Goal: Task Accomplishment & Management: Complete application form

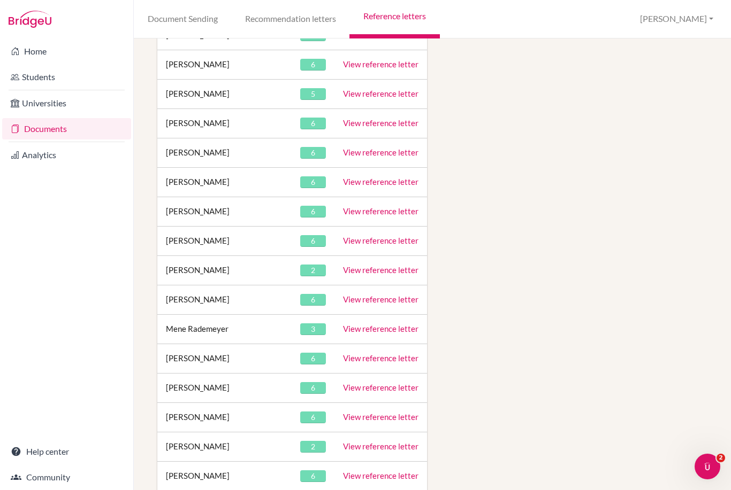
scroll to position [2852, 12]
click at [366, 178] on link "View reference letter" at bounding box center [380, 183] width 75 height 10
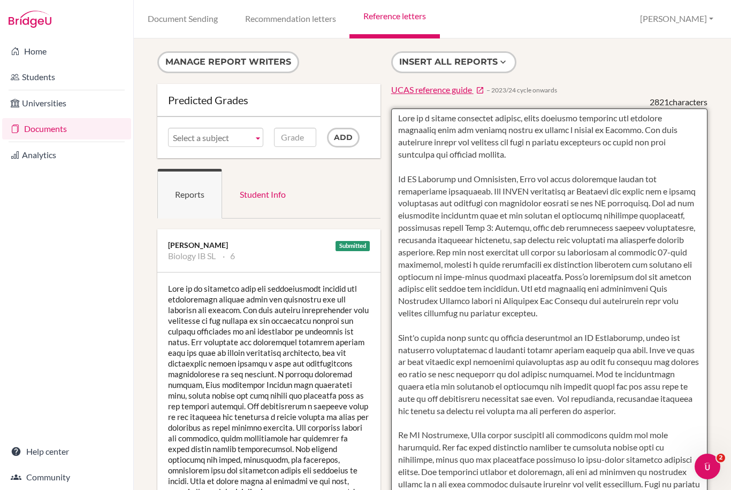
click at [400, 117] on textarea at bounding box center [549, 418] width 316 height 618
click at [403, 118] on textarea at bounding box center [549, 418] width 316 height 618
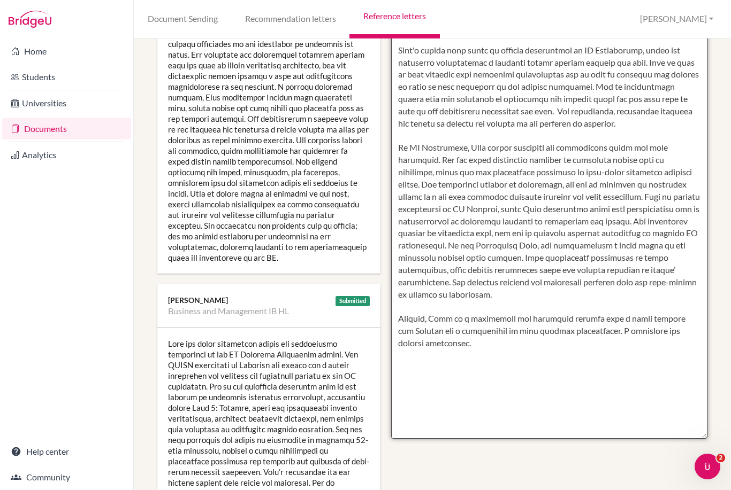
scroll to position [289, 7]
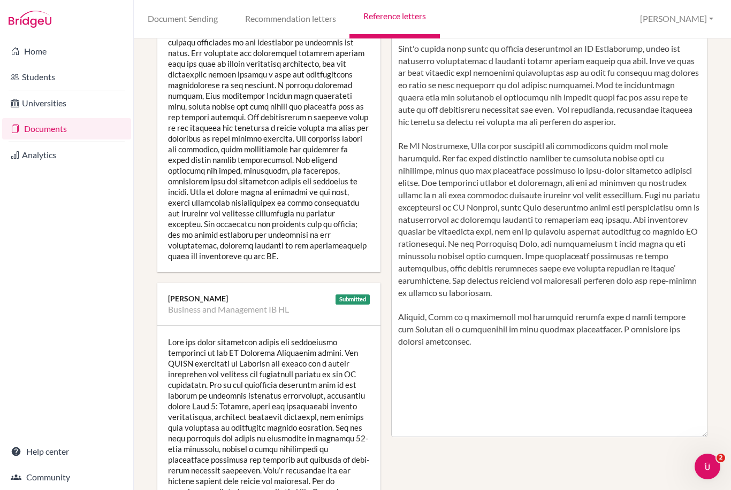
click at [242, 178] on div at bounding box center [268, 127] width 223 height 289
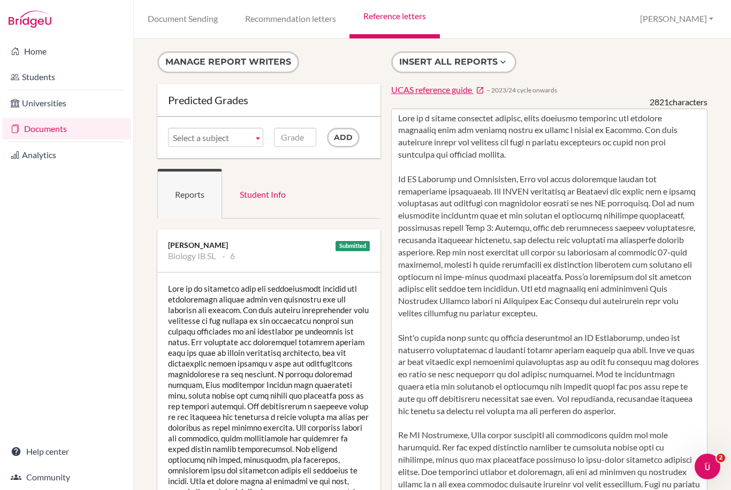
scroll to position [0, 13]
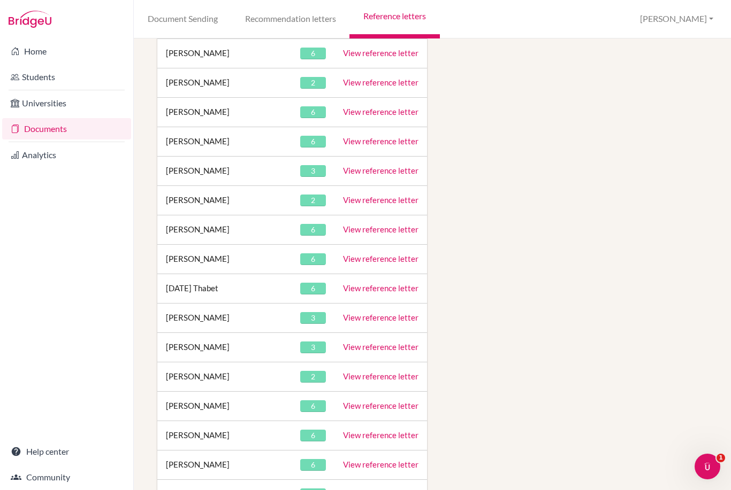
scroll to position [3717, 11]
click at [357, 225] on link "View reference letter" at bounding box center [380, 230] width 75 height 10
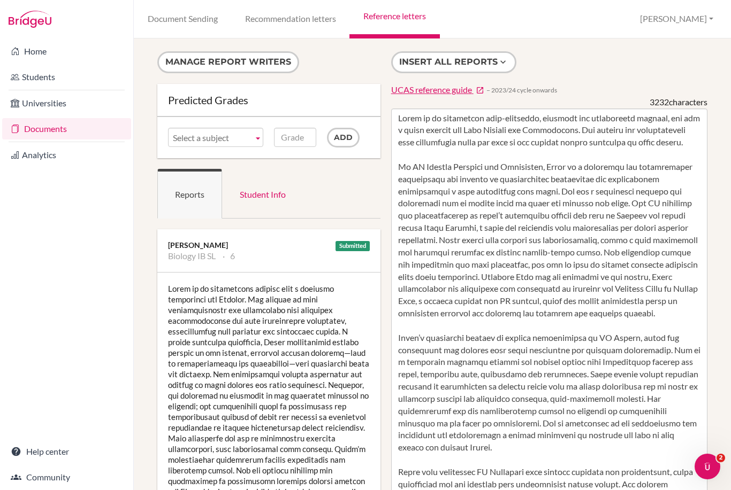
scroll to position [42, 2]
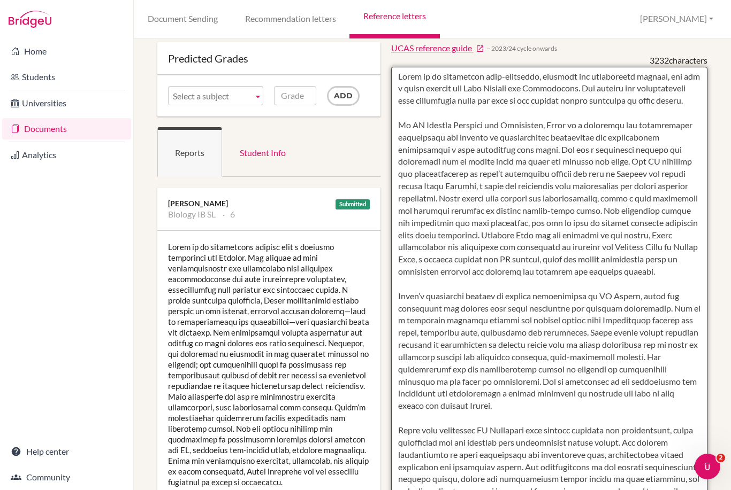
click at [401, 75] on textarea at bounding box center [549, 376] width 316 height 618
click at [400, 74] on textarea at bounding box center [549, 376] width 316 height 618
click at [399, 73] on textarea at bounding box center [549, 376] width 316 height 618
click at [398, 73] on textarea at bounding box center [549, 376] width 316 height 618
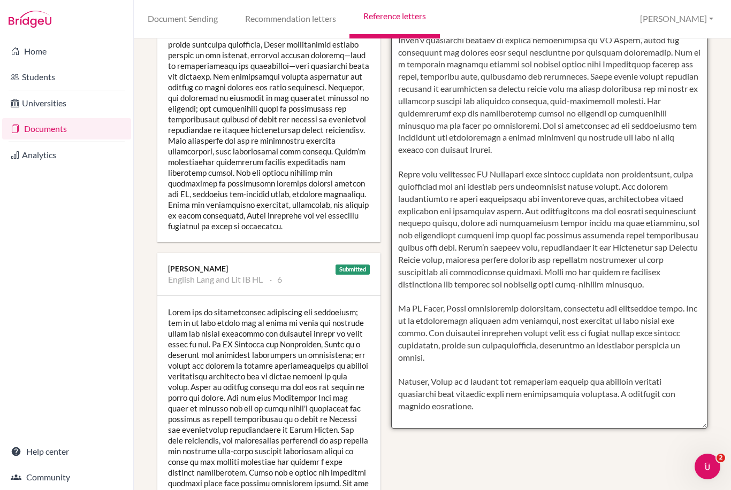
scroll to position [307, 10]
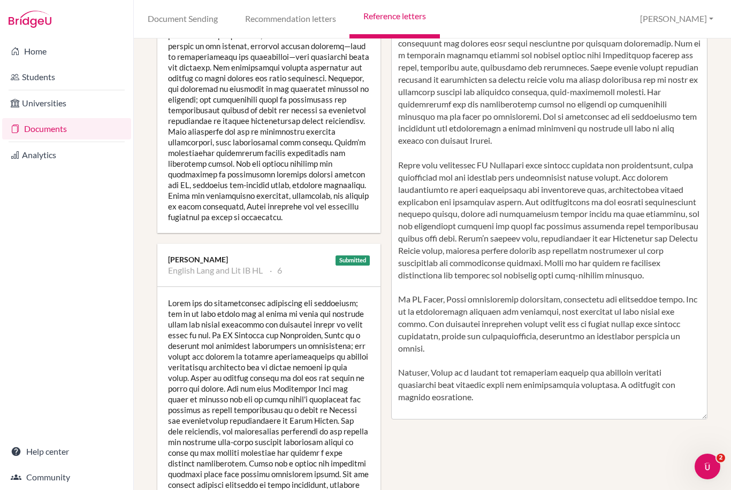
click at [178, 331] on div at bounding box center [268, 458] width 223 height 342
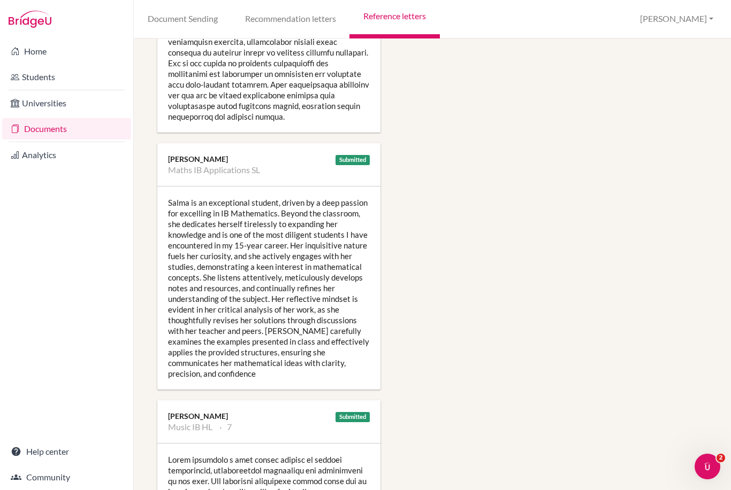
scroll to position [1543, 11]
click at [164, 195] on div "Salma is an exceptional student, driven by a deep passion for excelling in IB M…" at bounding box center [268, 288] width 223 height 203
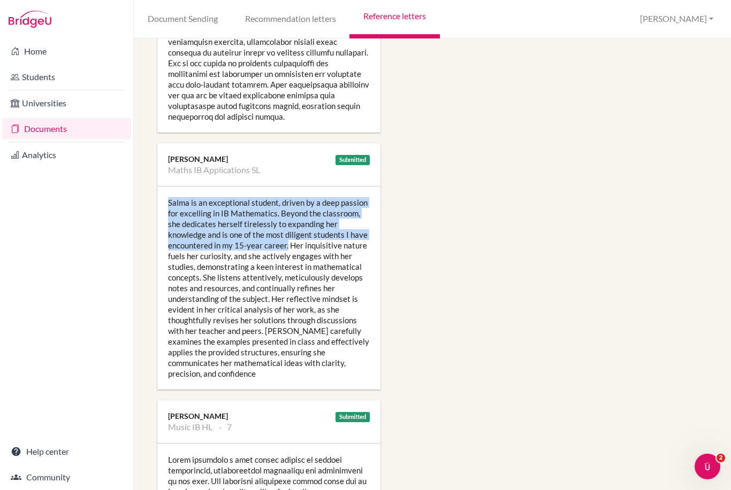
copy div "Salma is an exceptional student, driven by a deep passion for excelling in IB M…"
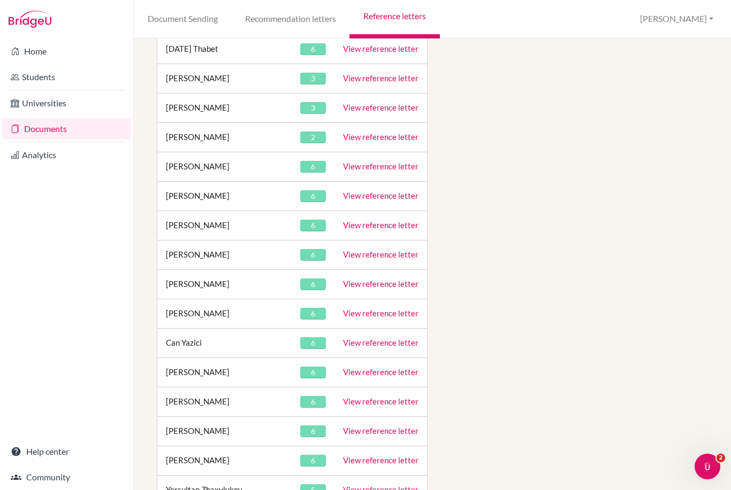
scroll to position [3956, 4]
click at [364, 191] on link "View reference letter" at bounding box center [380, 196] width 75 height 10
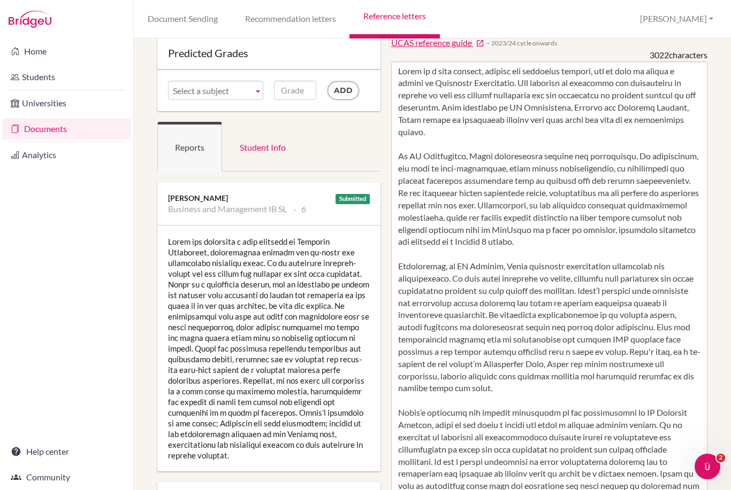
scroll to position [47, 4]
